Goal: Information Seeking & Learning: Learn about a topic

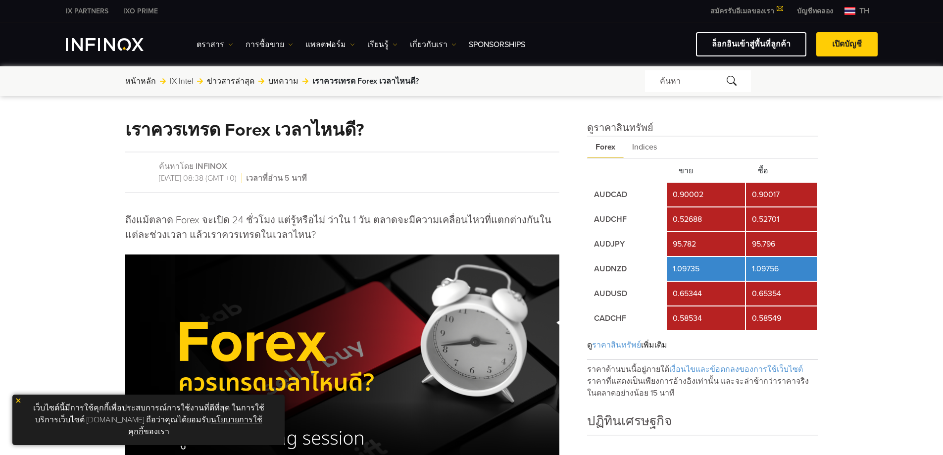
click at [856, 5] on span "th" at bounding box center [865, 11] width 18 height 12
click at [856, 10] on span "th" at bounding box center [865, 11] width 18 height 12
click at [870, 12] on span "th" at bounding box center [865, 11] width 18 height 12
click at [851, 9] on img at bounding box center [850, 11] width 11 height 8
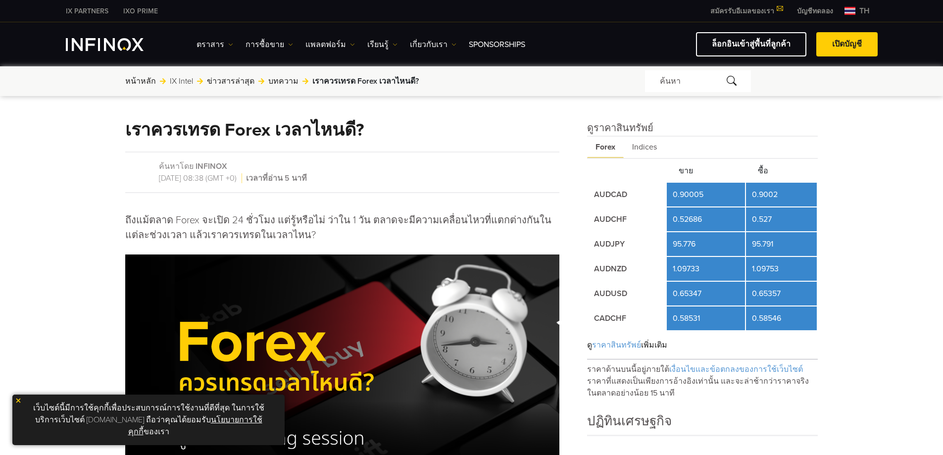
click at [853, 10] on img at bounding box center [850, 11] width 11 height 8
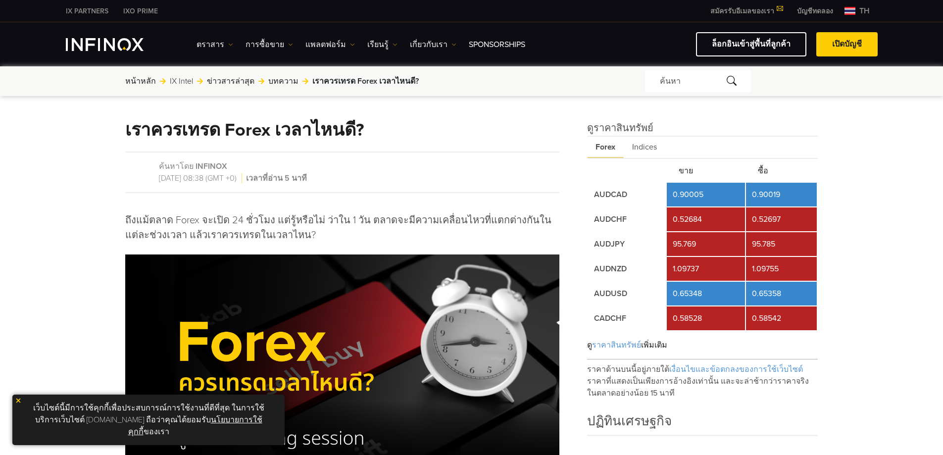
click at [850, 11] on img at bounding box center [850, 11] width 11 height 8
click at [121, 41] on img "INFINOX Logo" at bounding box center [105, 44] width 78 height 13
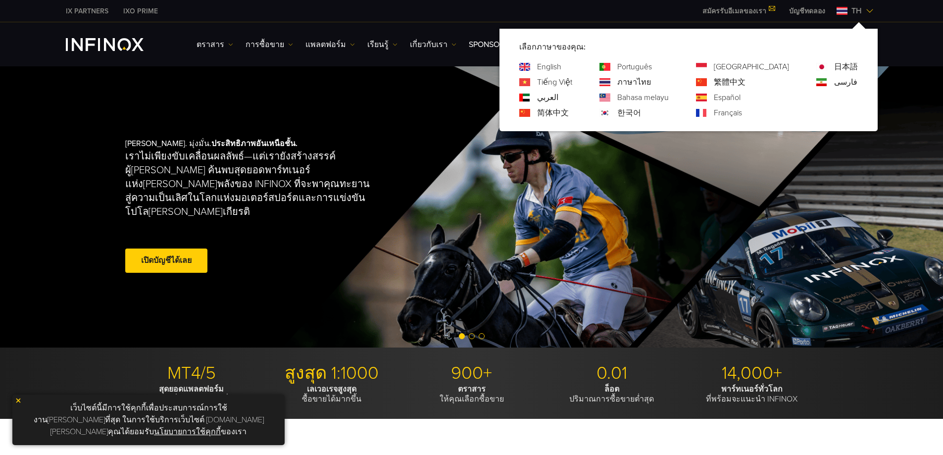
click at [530, 66] on img at bounding box center [525, 67] width 11 height 8
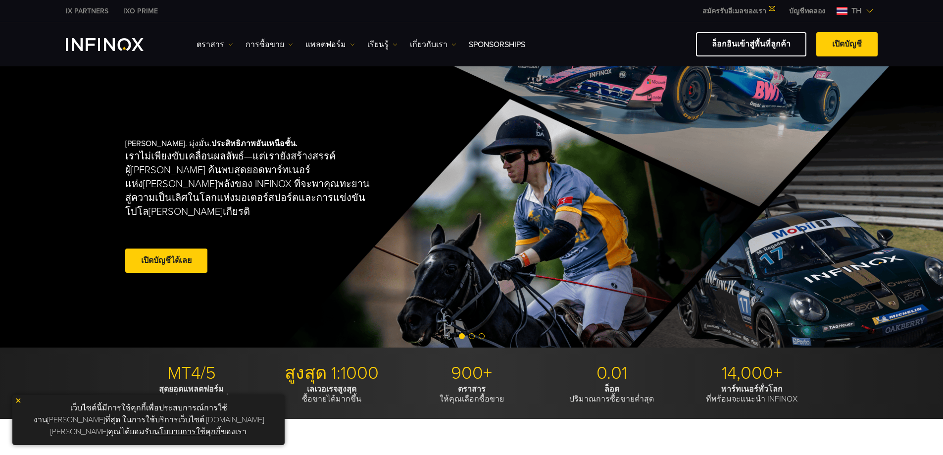
click at [869, 9] on img at bounding box center [870, 11] width 8 height 8
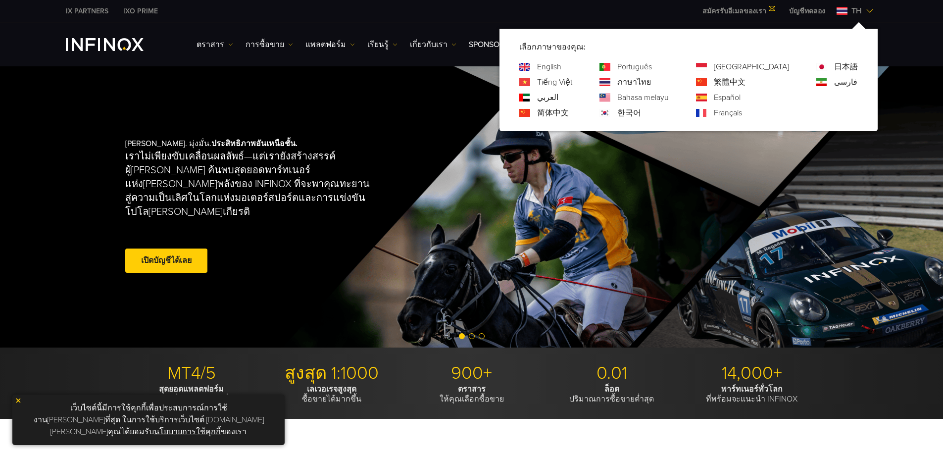
click at [562, 64] on link "English" at bounding box center [549, 67] width 24 height 12
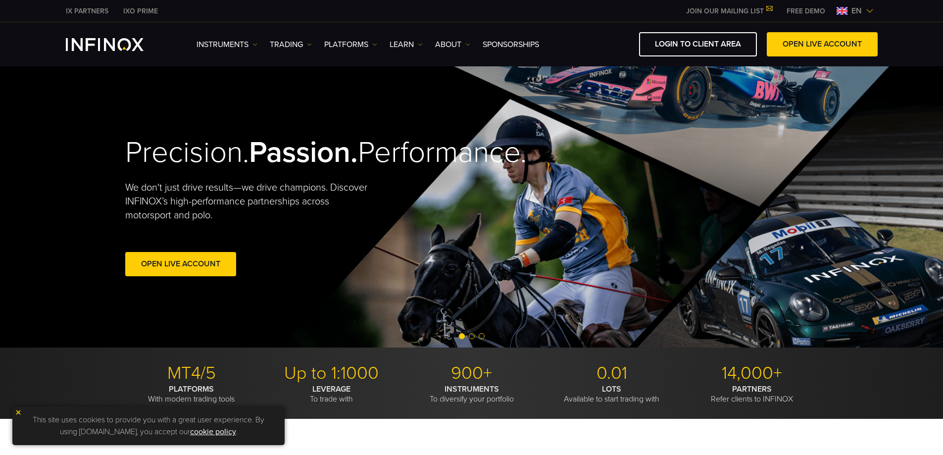
click at [296, 47] on link "TRADING" at bounding box center [291, 45] width 42 height 12
click at [309, 94] on link "Market hours" at bounding box center [302, 97] width 64 height 21
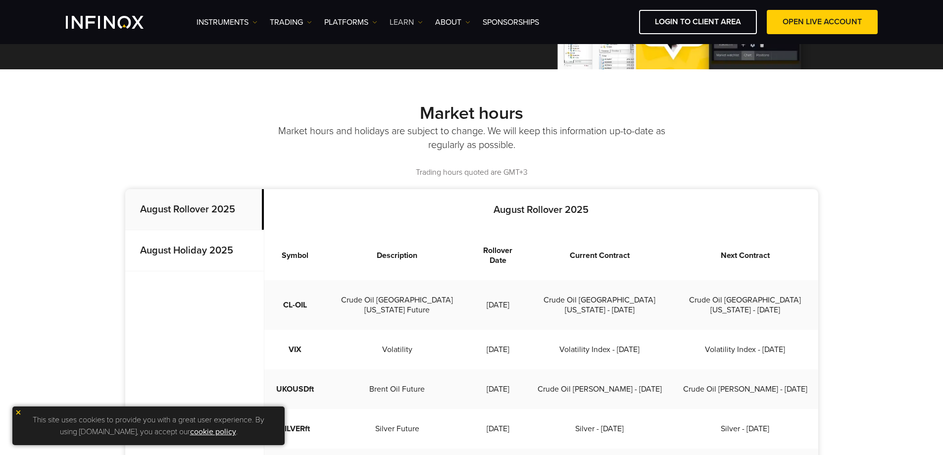
click at [402, 26] on link "Learn" at bounding box center [406, 22] width 33 height 12
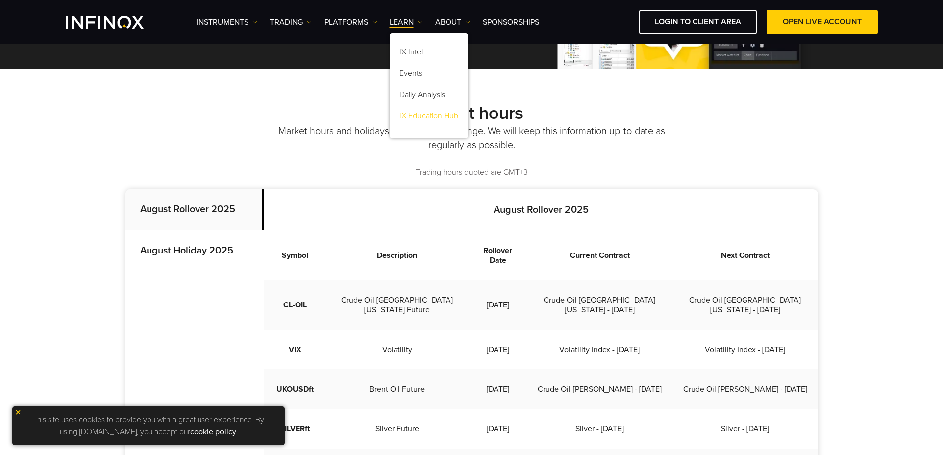
click at [422, 112] on link "IX Education Hub" at bounding box center [429, 117] width 79 height 21
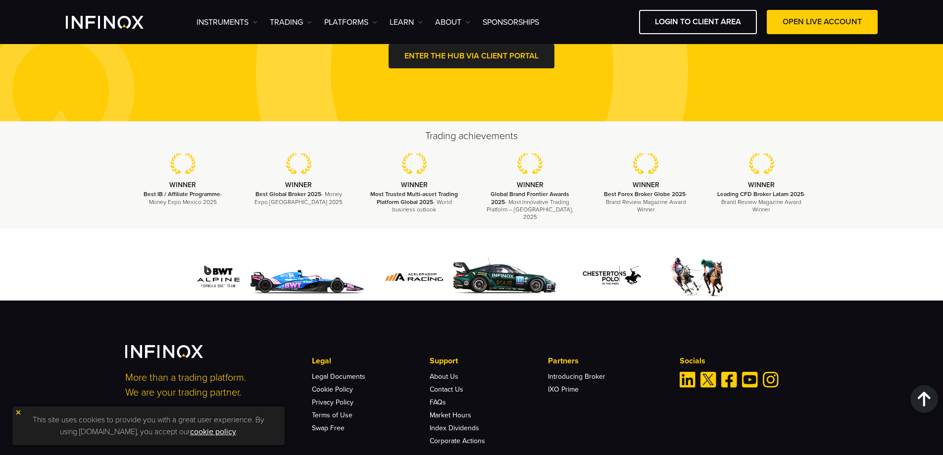
scroll to position [935, 0]
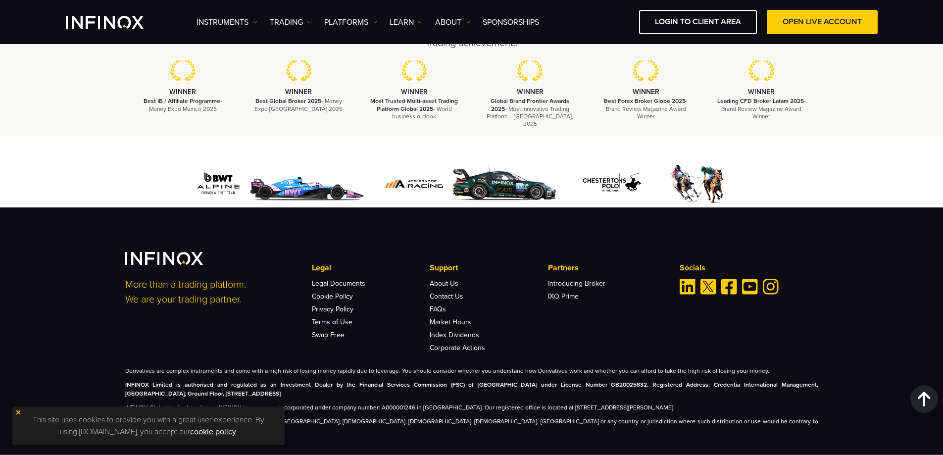
click at [424, 23] on ul "Instruments Instruments Product Information TRADING Accounts DEMO" at bounding box center [368, 22] width 343 height 12
click at [420, 23] on img at bounding box center [420, 22] width 5 height 5
click at [416, 47] on link "IX Intel" at bounding box center [429, 53] width 79 height 21
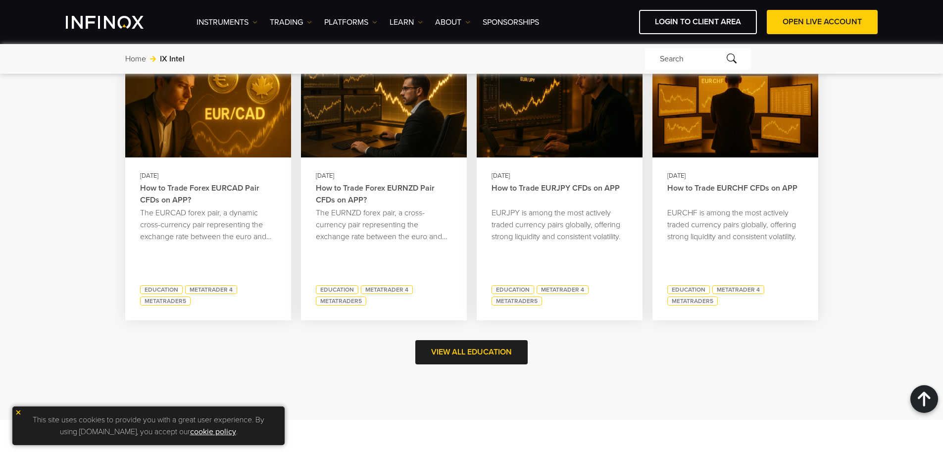
scroll to position [1238, 0]
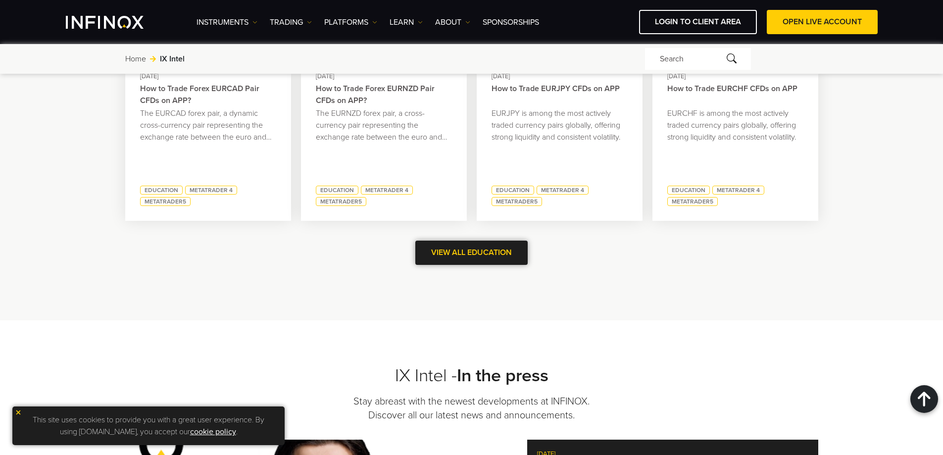
click at [472, 253] on span at bounding box center [472, 253] width 0 height 0
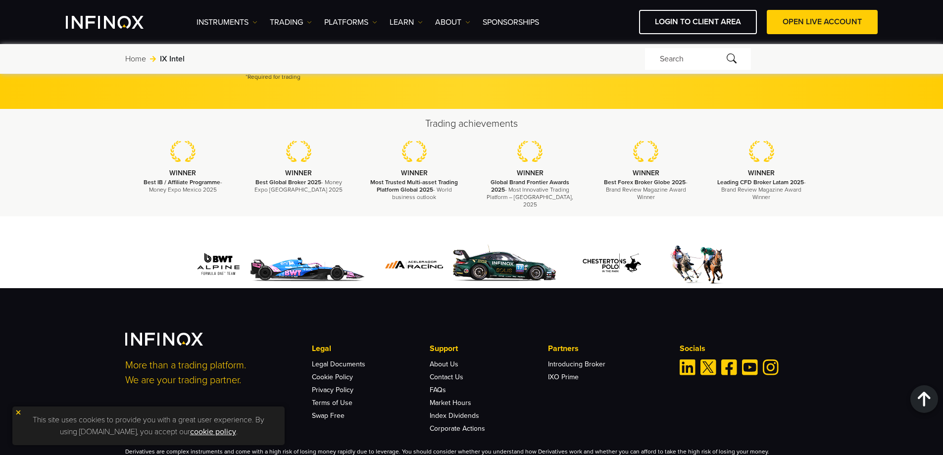
scroll to position [2032, 0]
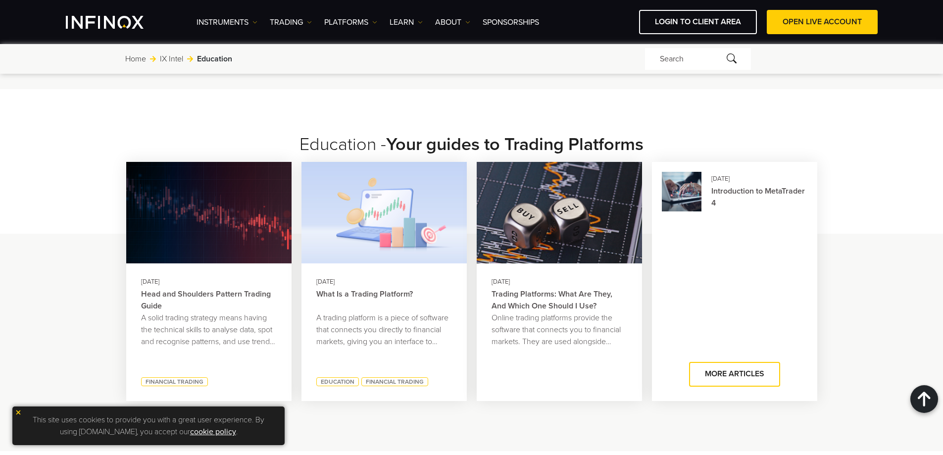
scroll to position [1090, 0]
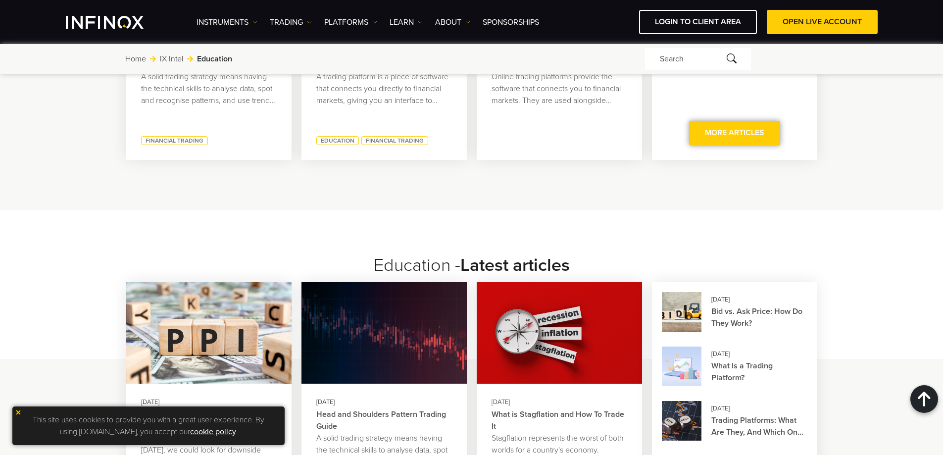
click at [735, 133] on span at bounding box center [735, 133] width 0 height 0
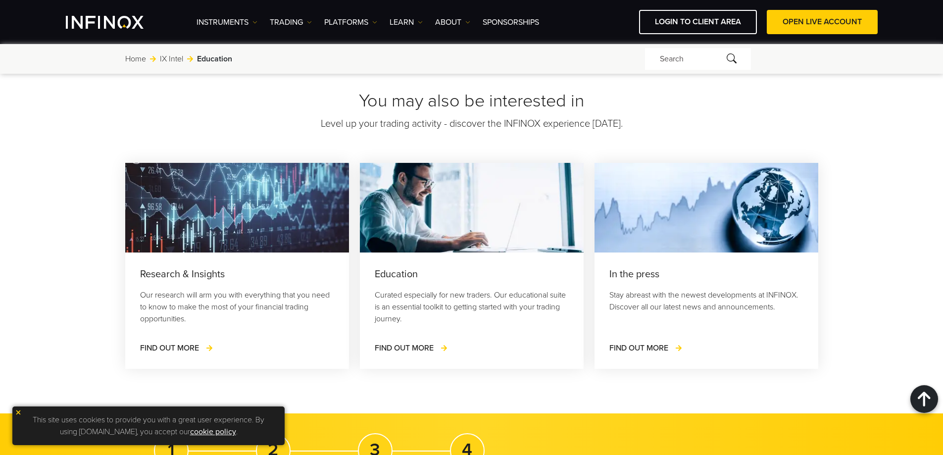
scroll to position [1337, 0]
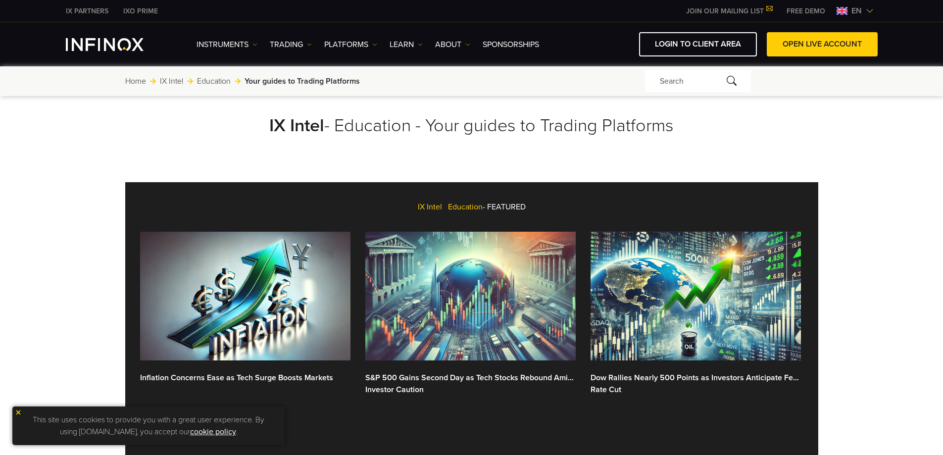
click at [701, 81] on div "Search" at bounding box center [698, 81] width 106 height 22
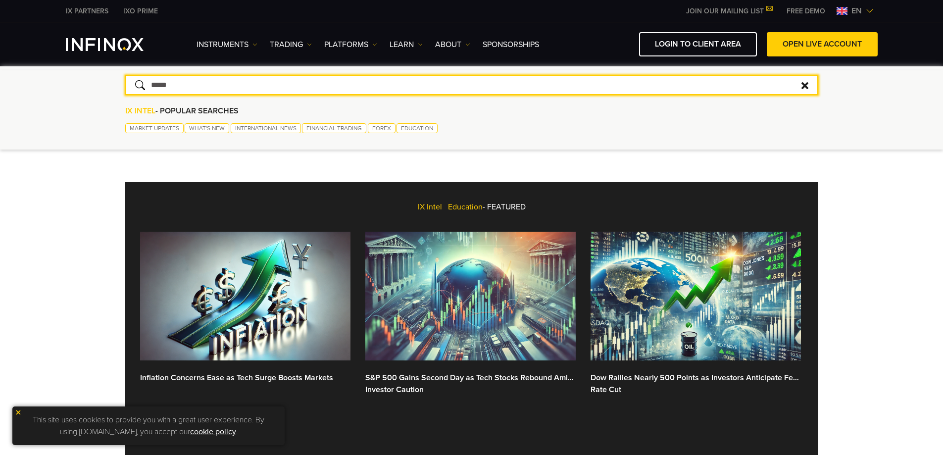
type input "*****"
click at [135, 80] on button "submit" at bounding box center [139, 84] width 9 height 9
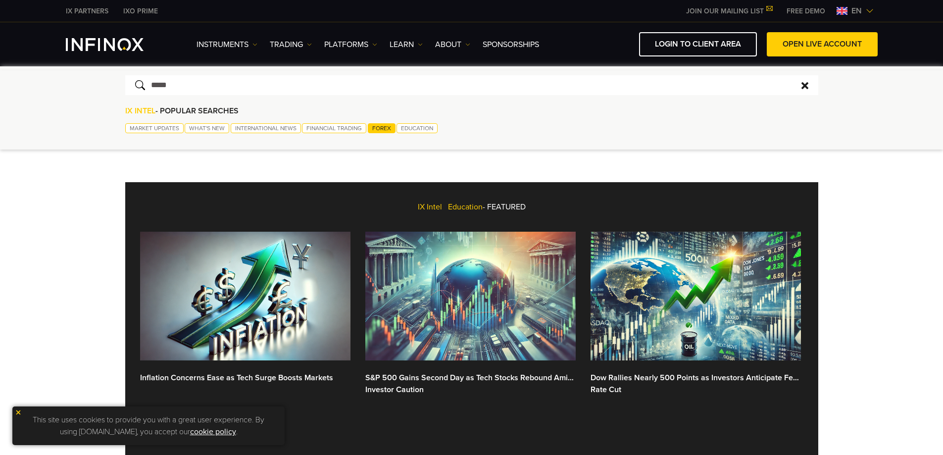
click at [375, 129] on link "FOREX" at bounding box center [382, 128] width 28 height 10
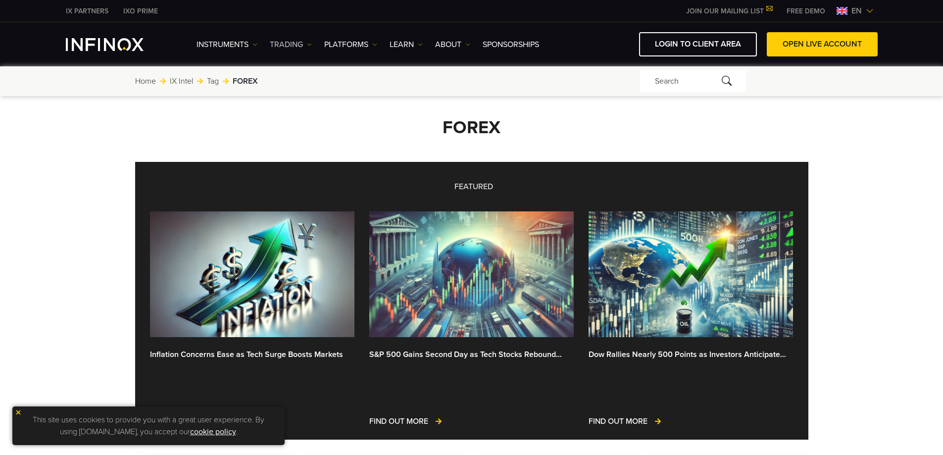
click at [292, 41] on link "TRADING" at bounding box center [291, 45] width 42 height 12
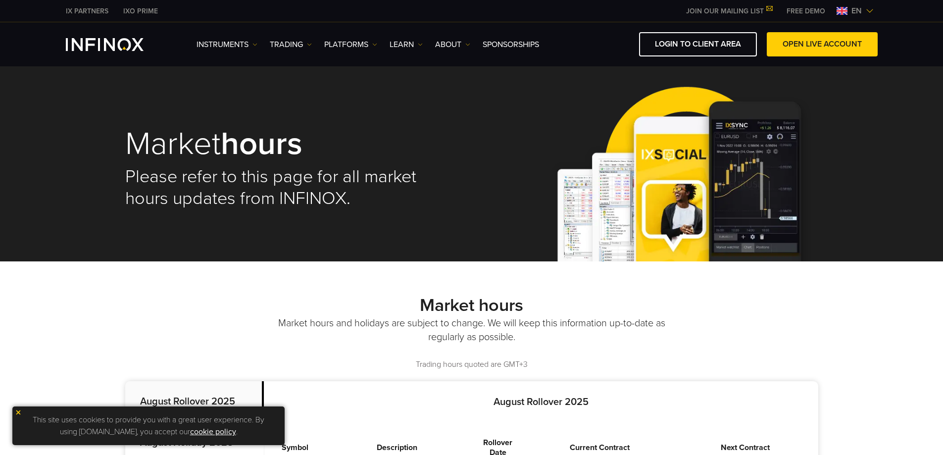
click at [866, 10] on img at bounding box center [870, 11] width 8 height 8
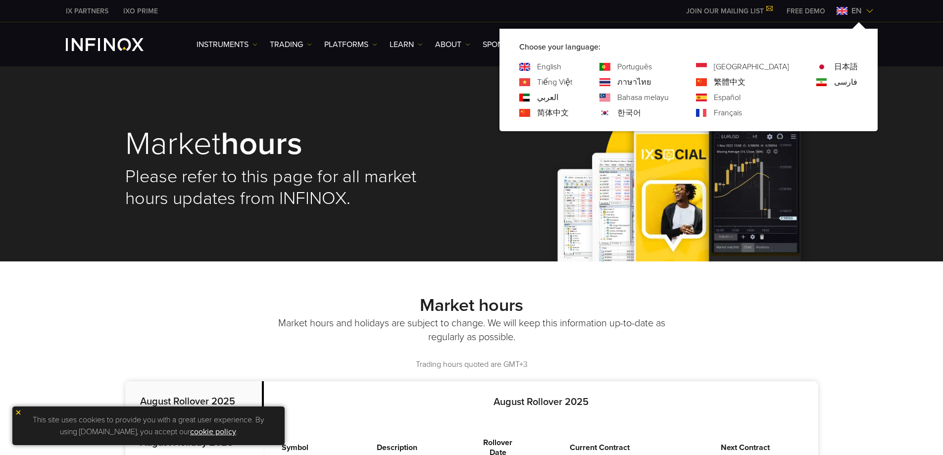
click at [641, 111] on link "한국어" at bounding box center [630, 113] width 24 height 12
